Goal: Information Seeking & Learning: Understand process/instructions

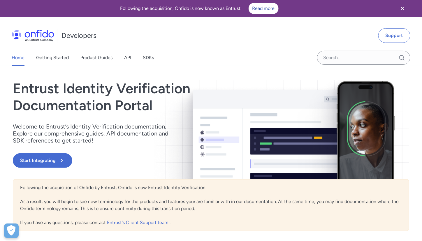
click at [41, 168] on div "Entrust Identity Verification Documentation Portal Welcome to Entrust’s Identit…" at bounding box center [152, 129] width 278 height 99
click at [39, 163] on button "Start Integrating" at bounding box center [43, 160] width 60 height 15
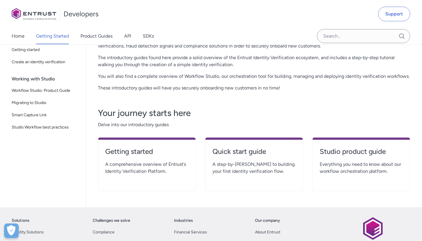
scroll to position [88, 0]
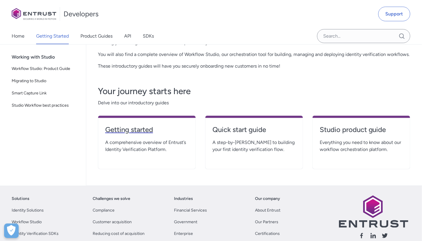
click at [119, 129] on h4 "Getting started" at bounding box center [146, 129] width 83 height 9
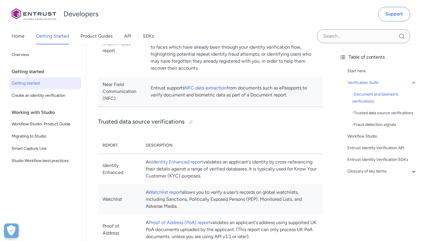
scroll to position [373, 0]
click at [222, 126] on h3 "Trusted data source verifications" at bounding box center [210, 121] width 225 height 9
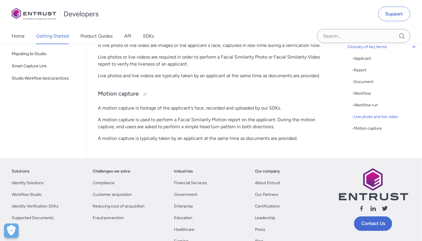
scroll to position [1763, 0]
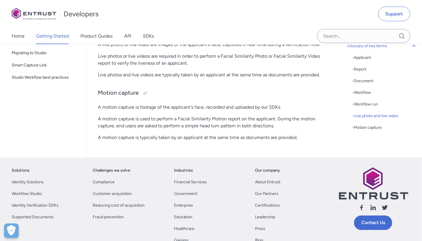
drag, startPoint x: 223, startPoint y: 164, endPoint x: 123, endPoint y: 36, distance: 162.3
click at [123, 36] on div "Home Getting Started Product Guides API SDKs" at bounding box center [88, 36] width 177 height 16
click at [114, 36] on div "Home Getting Started Product Guides API SDKs" at bounding box center [88, 36] width 177 height 16
click at [111, 36] on link "Product Guides" at bounding box center [97, 36] width 32 height 16
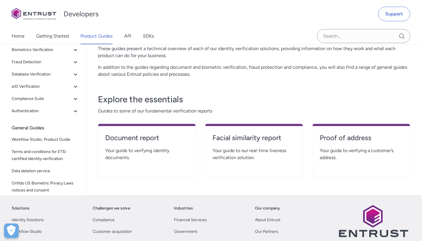
scroll to position [67, 0]
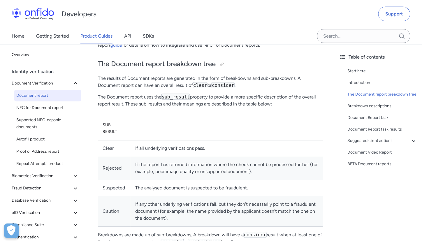
scroll to position [237, 0]
click at [363, 82] on div "Introduction" at bounding box center [383, 82] width 70 height 7
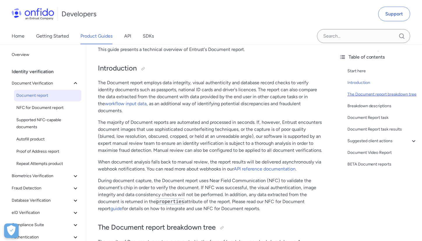
click at [365, 94] on div "The Document report breakdown tree" at bounding box center [383, 94] width 70 height 7
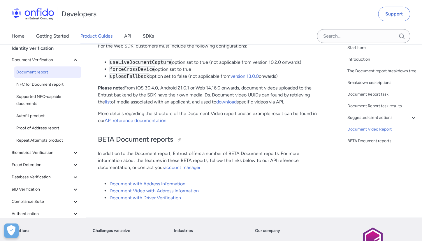
scroll to position [4472, 0]
click at [172, 181] on link "Document with Address Information" at bounding box center [148, 184] width 76 height 6
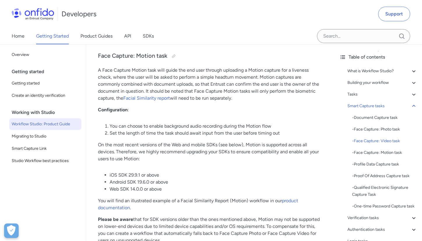
scroll to position [2235, 0]
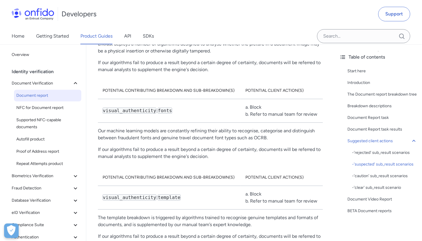
scroll to position [3530, 0]
click at [129, 36] on link "API" at bounding box center [127, 36] width 7 height 16
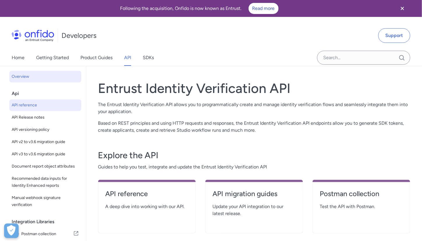
click at [62, 102] on span "API reference" at bounding box center [45, 105] width 67 height 7
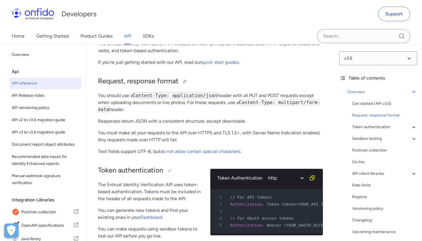
scroll to position [114, 0]
